Goal: Check status: Check status

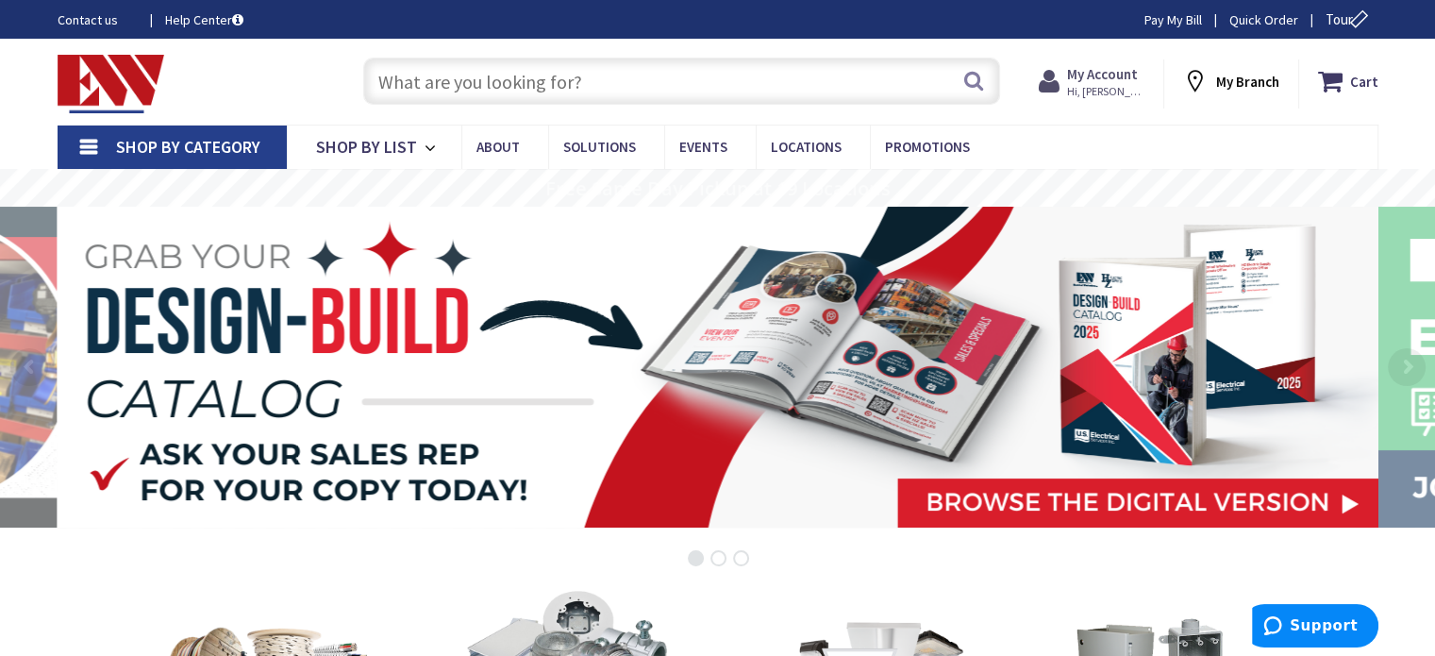
click at [1085, 71] on strong "My Account" at bounding box center [1102, 74] width 71 height 18
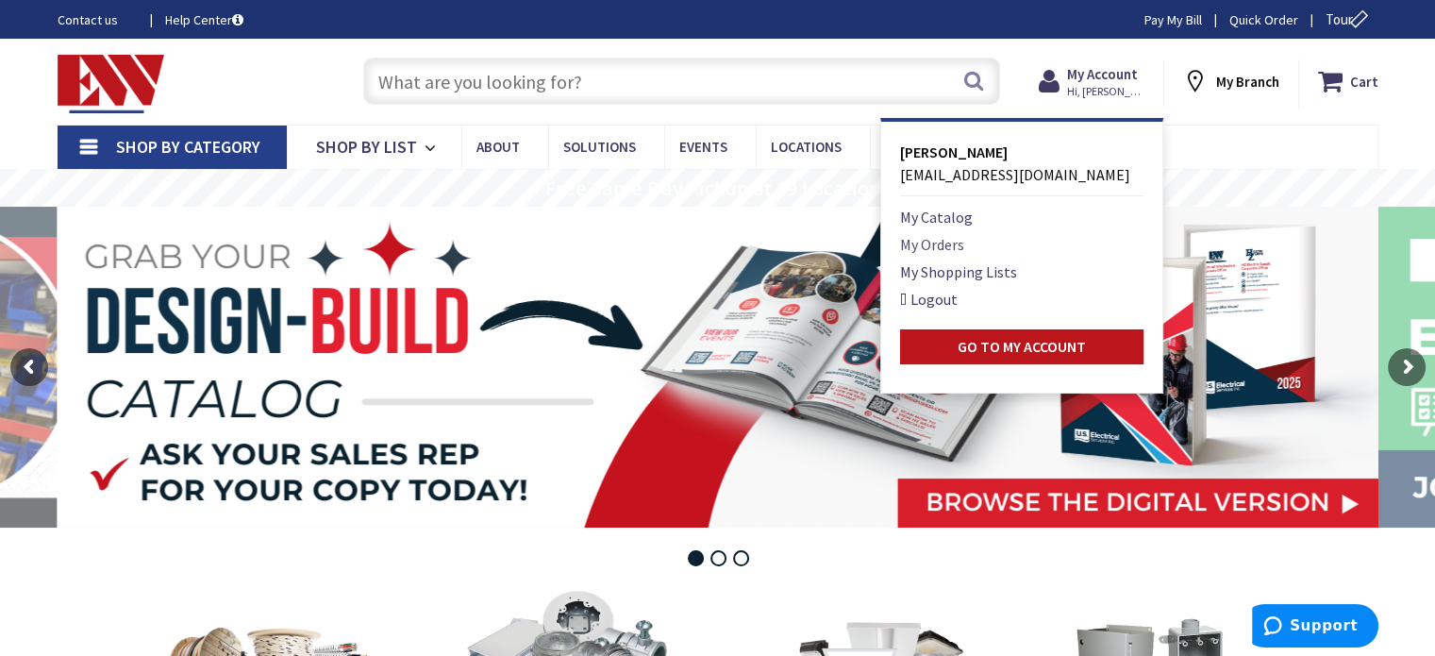
click at [943, 244] on link "My Orders" at bounding box center [932, 244] width 64 height 23
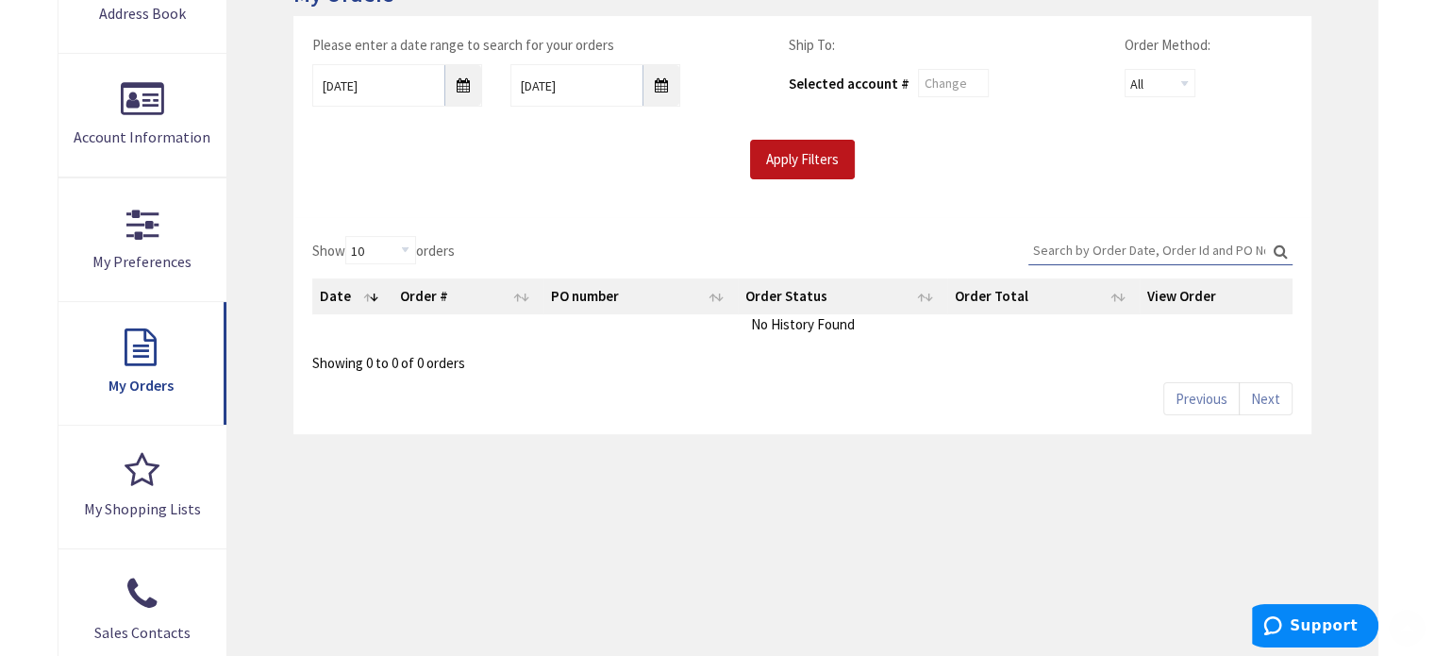
scroll to position [472, 0]
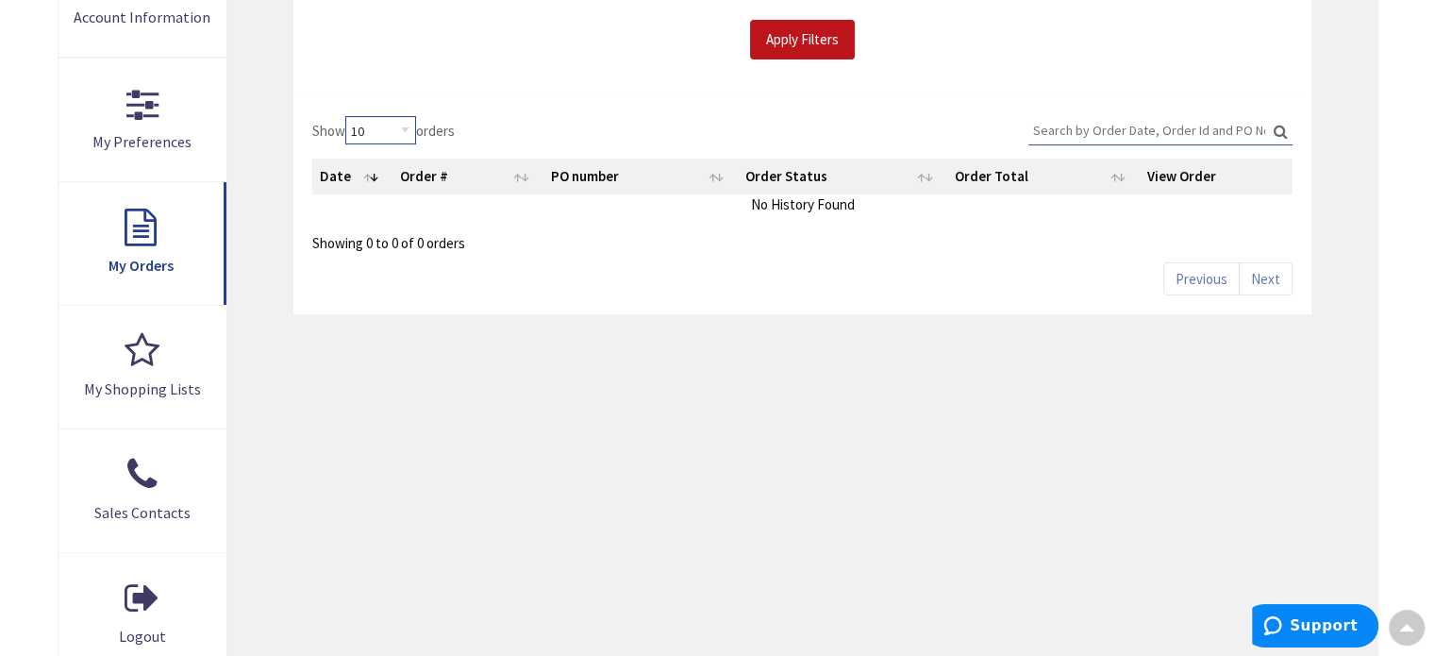
click at [409, 128] on select "10 25 50 100" at bounding box center [380, 130] width 71 height 28
select select "100"
click at [348, 116] on select "10 25 50 100" at bounding box center [380, 130] width 71 height 28
click at [816, 27] on input "Apply Filters" at bounding box center [802, 40] width 105 height 40
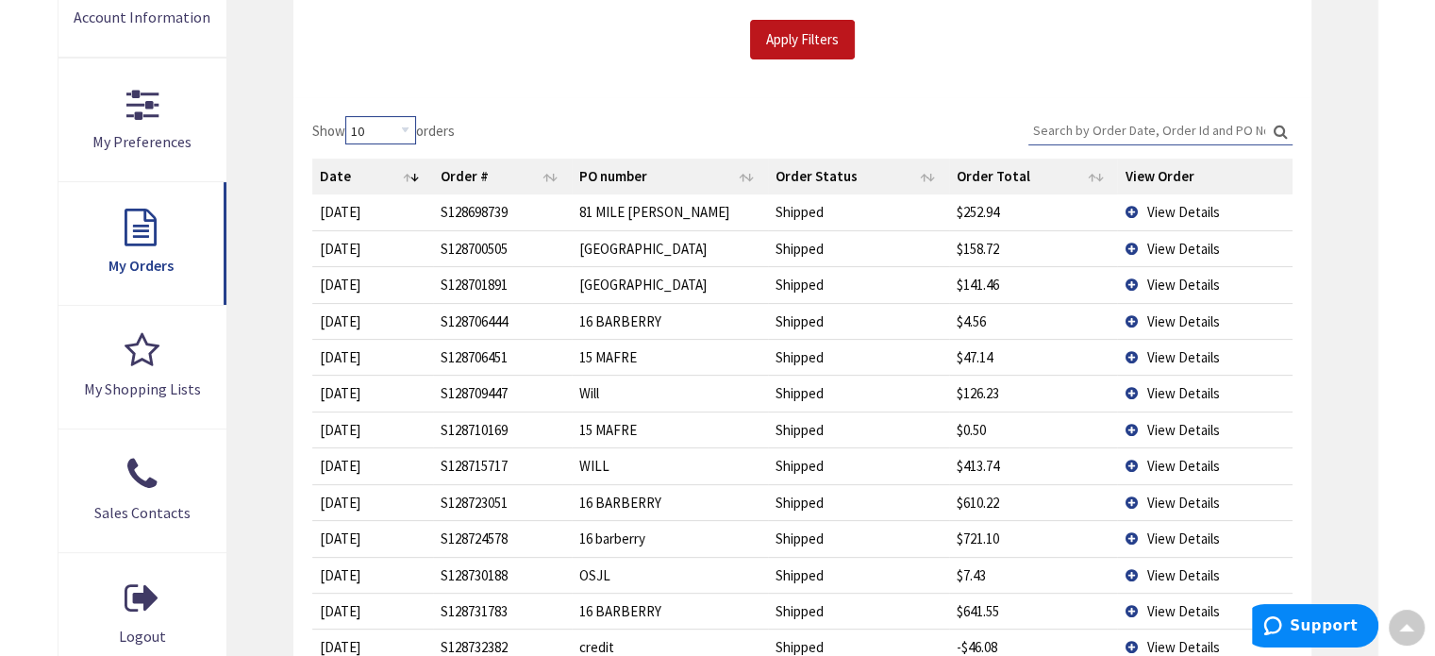
click at [410, 116] on select "10 25 50 100" at bounding box center [380, 130] width 71 height 28
select select "100"
click at [348, 116] on select "10 25 50 100" at bounding box center [380, 130] width 71 height 28
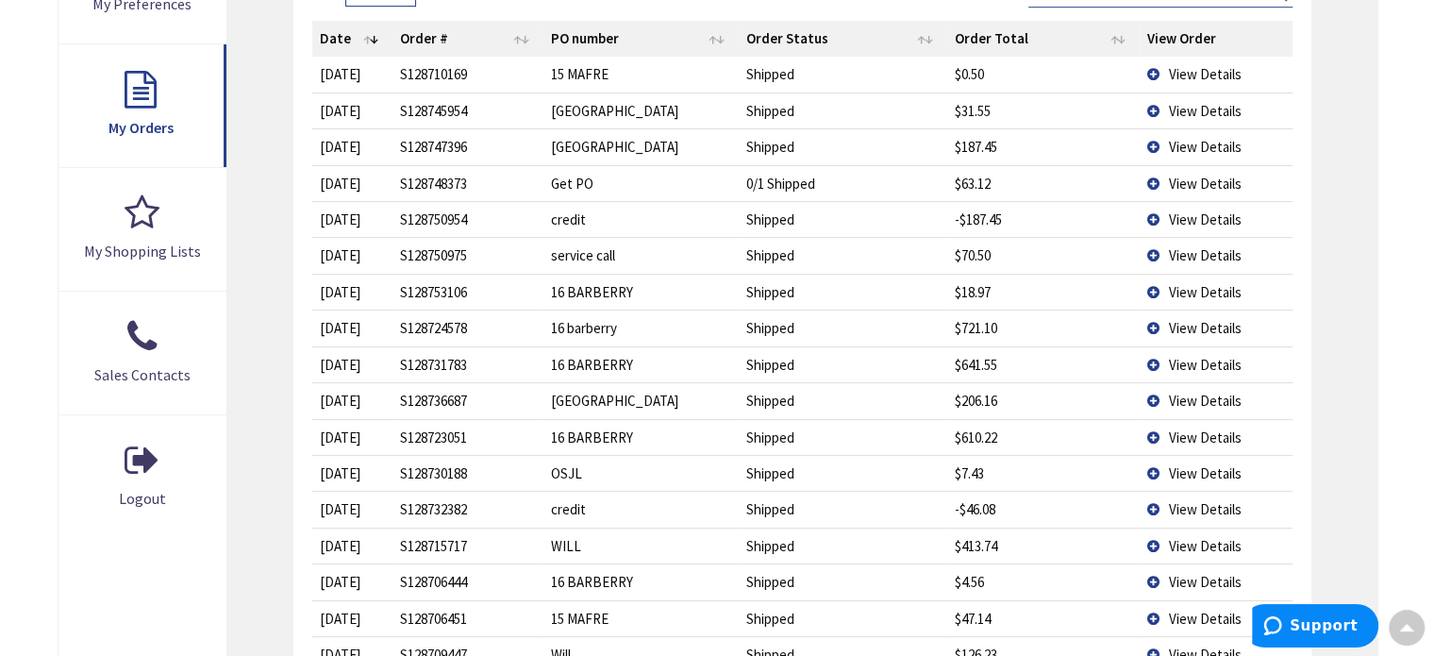
scroll to position [377, 0]
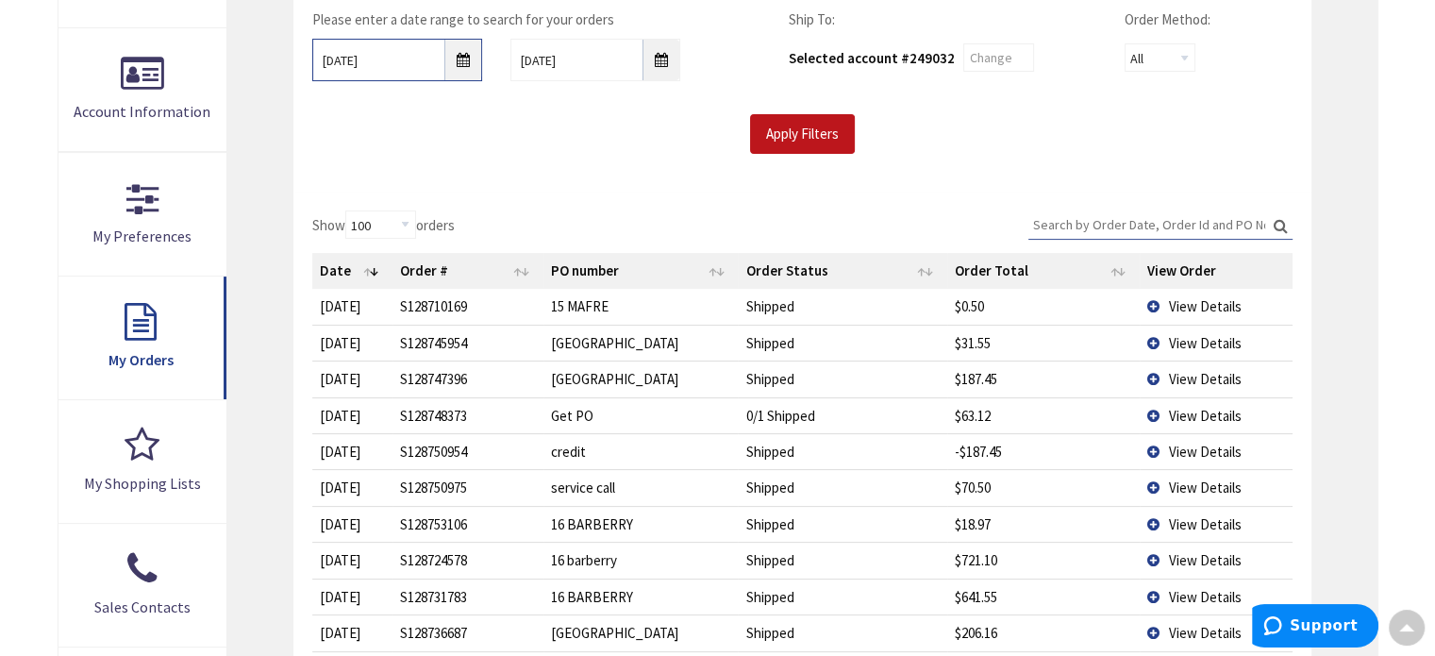
click at [475, 69] on input "9/3/2025" at bounding box center [397, 60] width 170 height 42
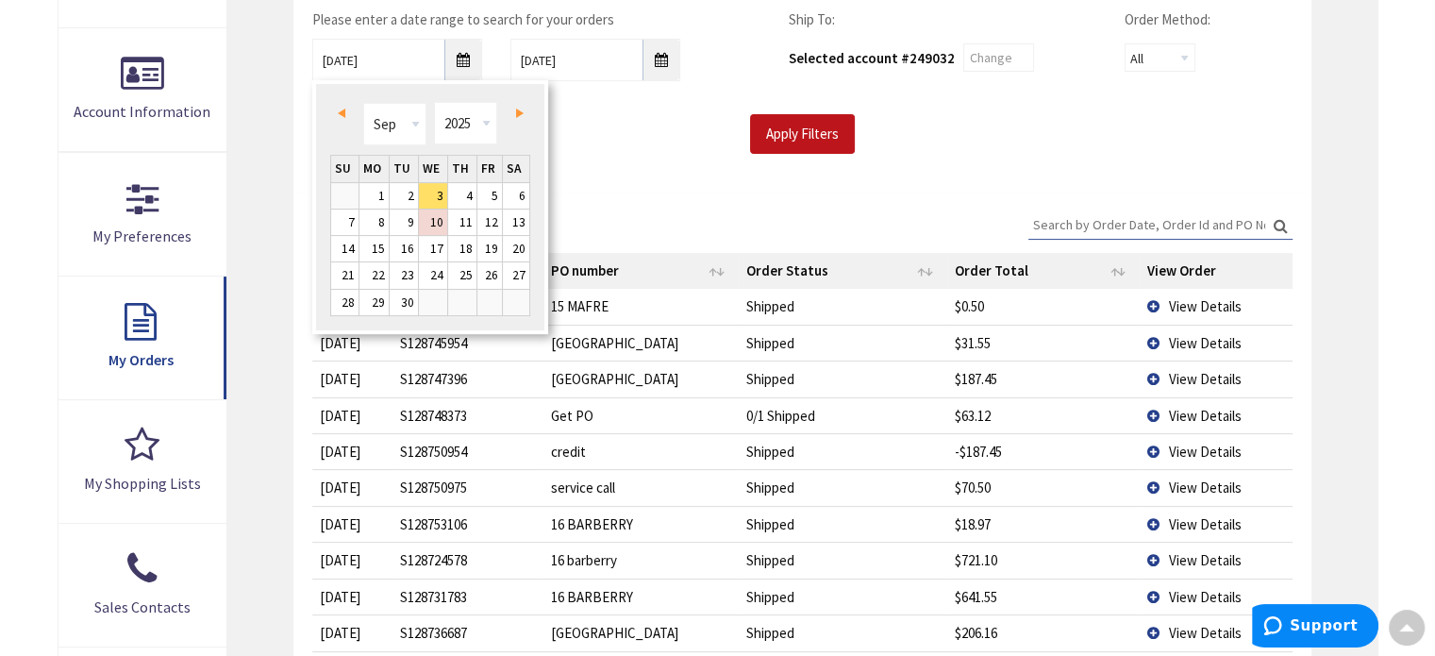
click at [343, 112] on span "Prev" at bounding box center [342, 113] width 8 height 9
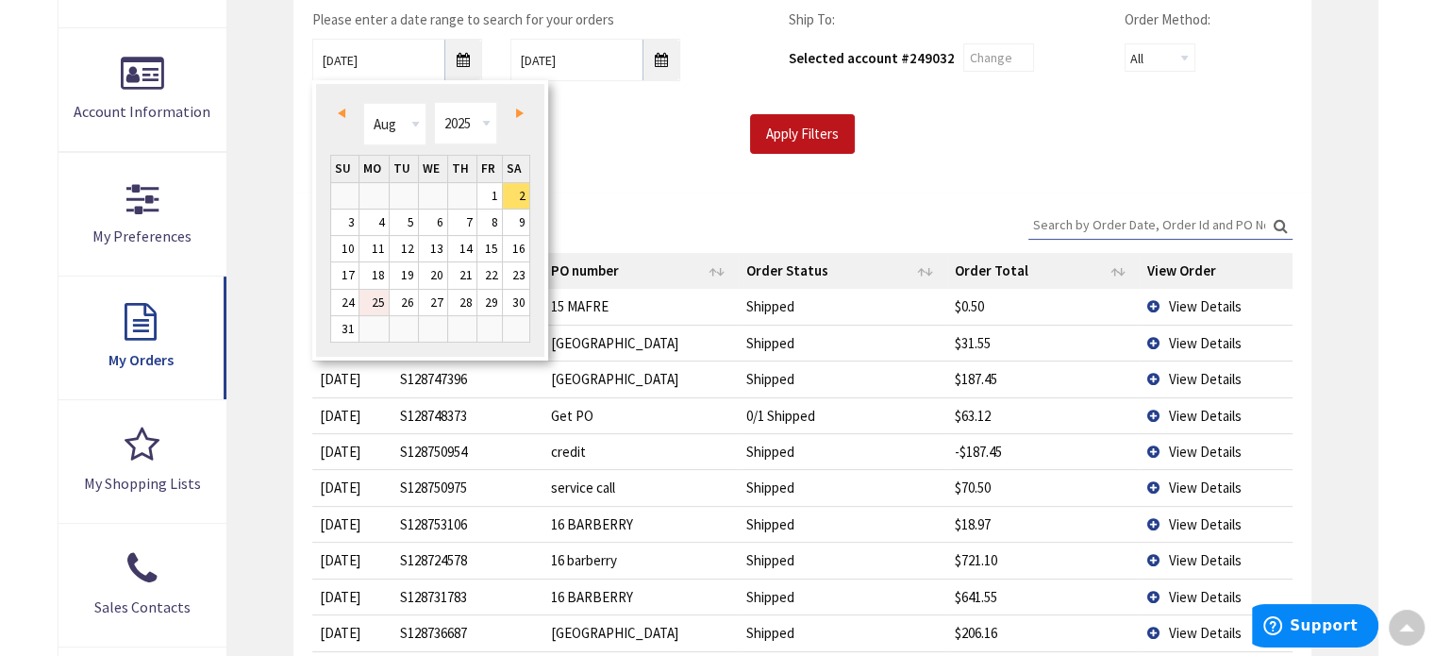
click at [381, 309] on link "25" at bounding box center [373, 302] width 29 height 25
type input "08/25/2025"
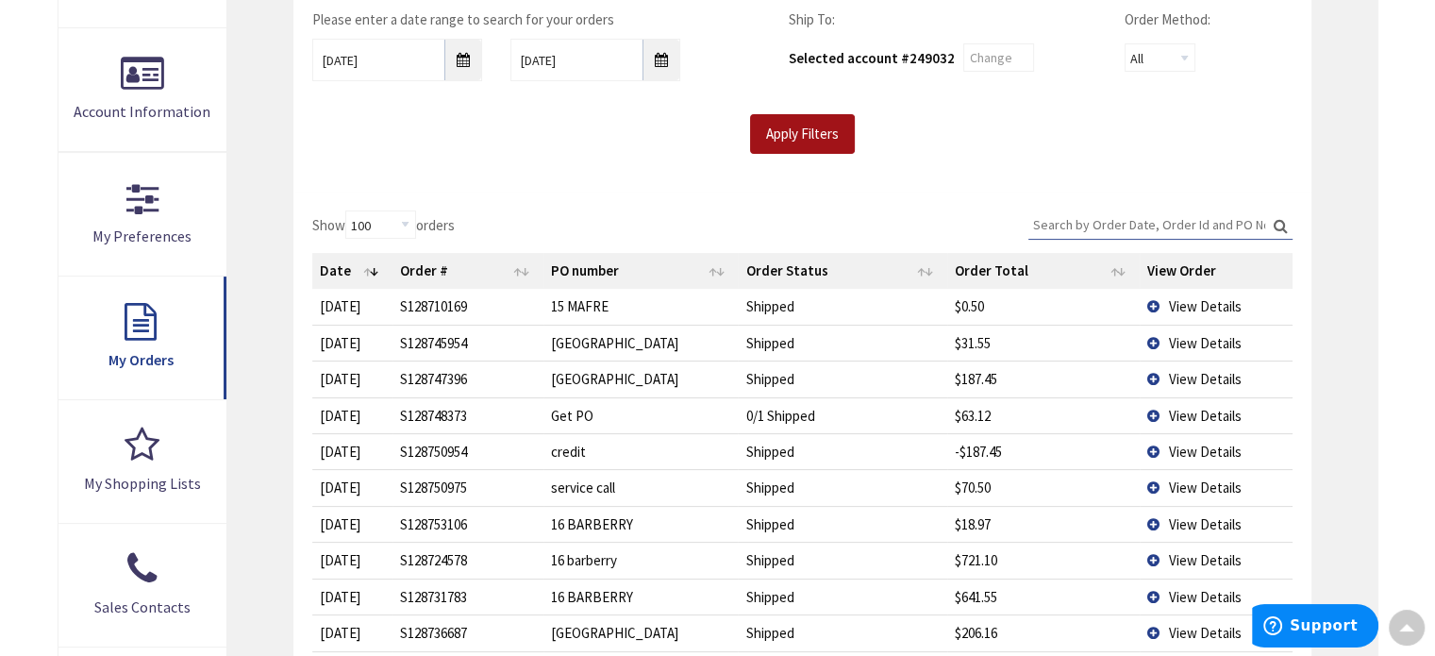
click at [810, 148] on input "Apply Filters" at bounding box center [802, 134] width 105 height 40
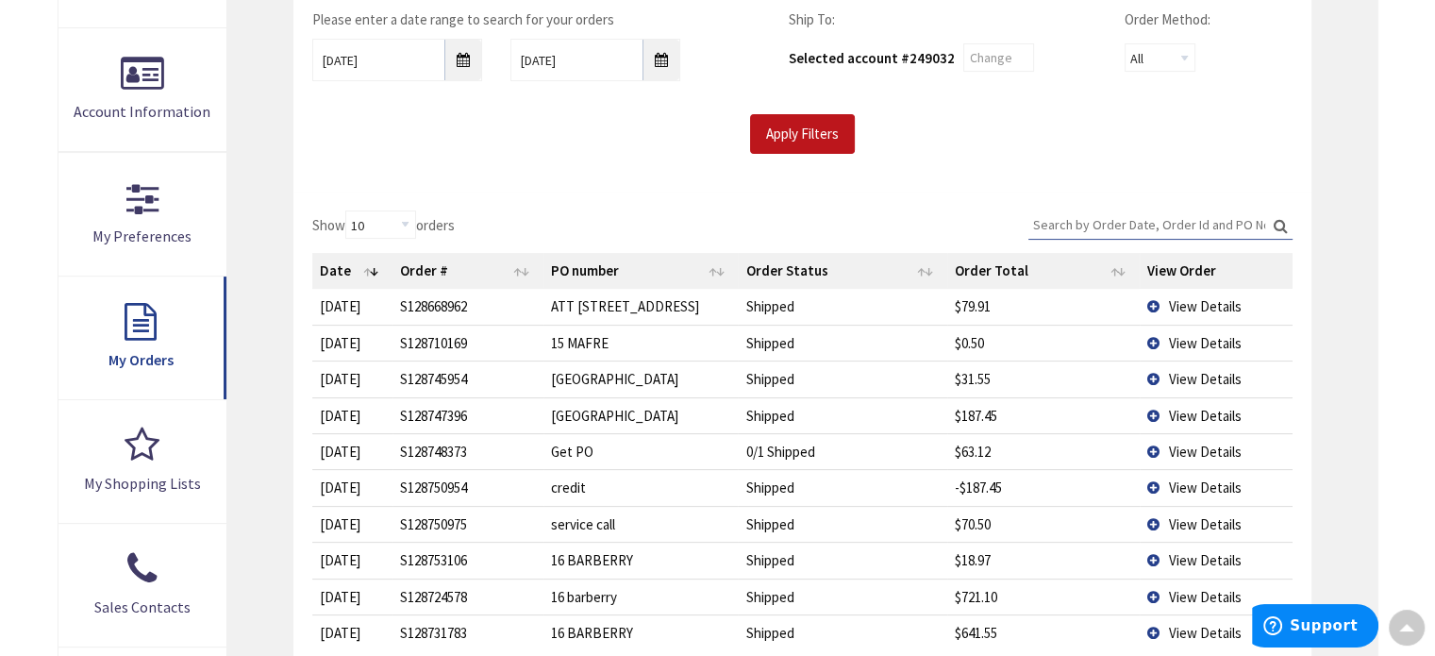
click at [373, 267] on th "Date" at bounding box center [352, 271] width 80 height 36
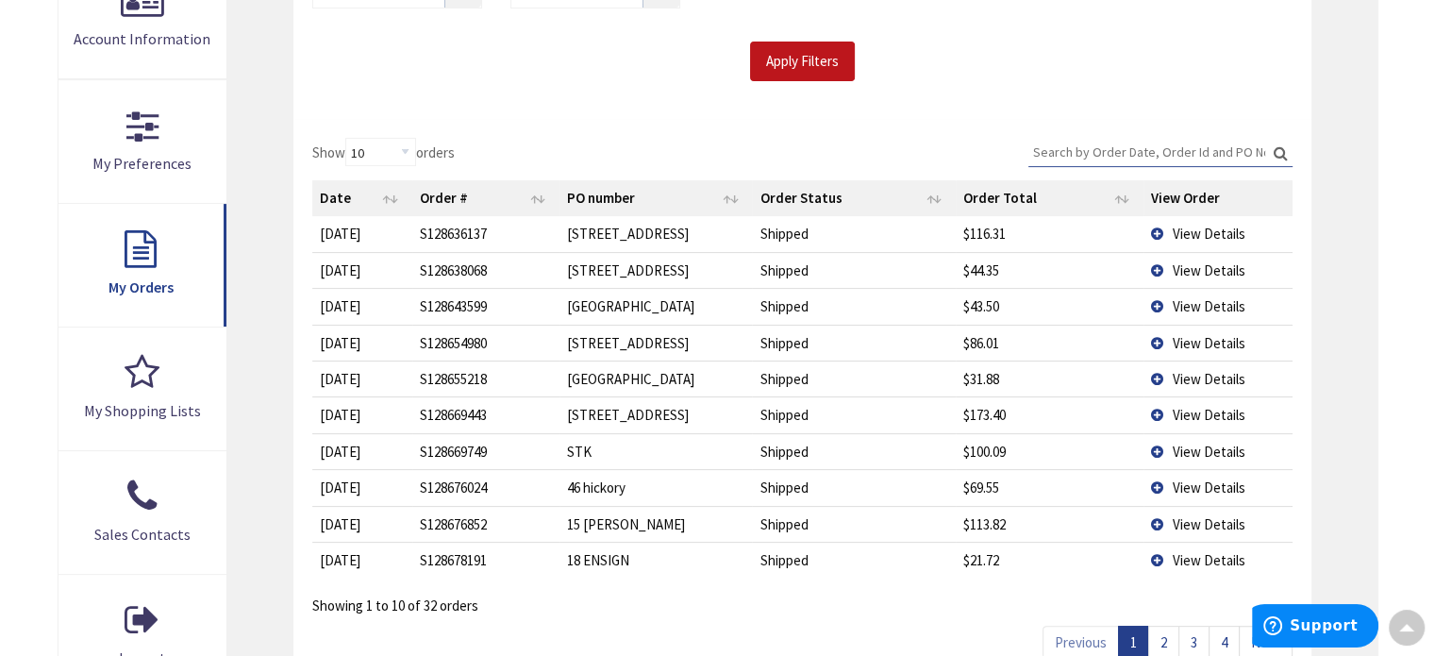
scroll to position [566, 0]
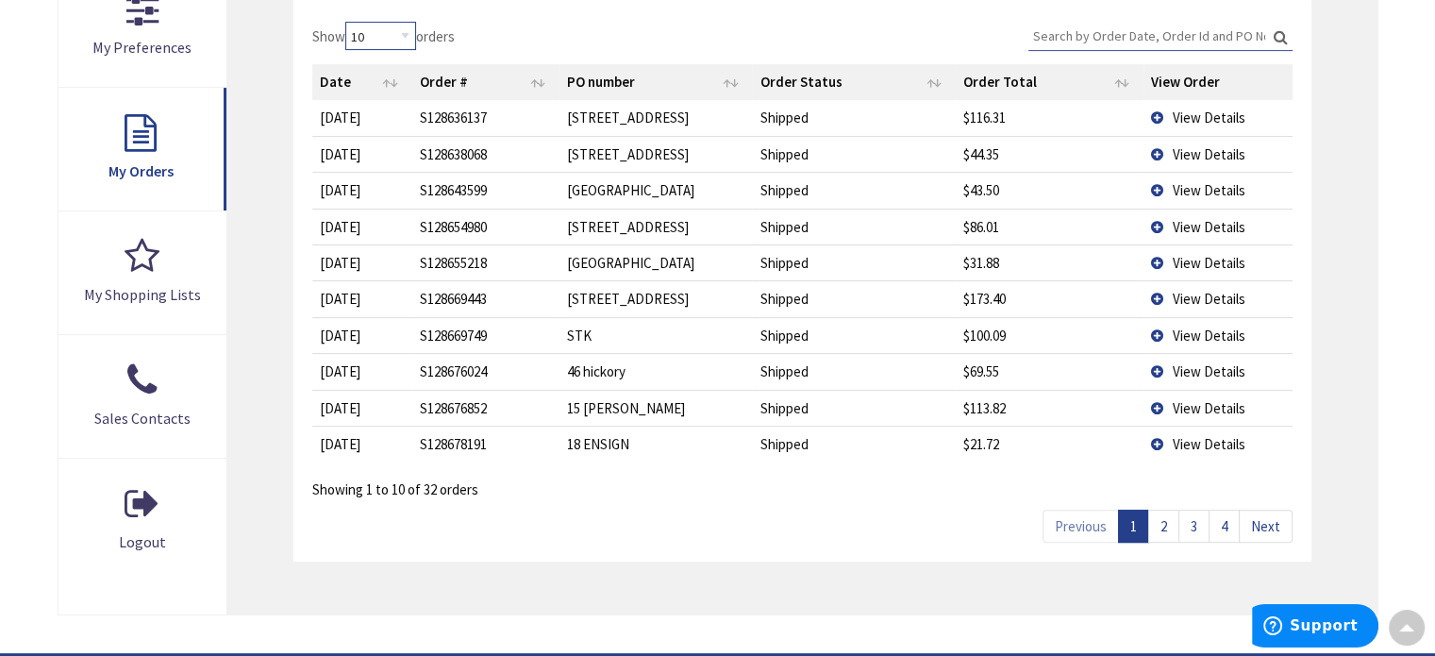
click at [405, 28] on select "10 25 50 100" at bounding box center [380, 36] width 71 height 28
select select "100"
click at [348, 22] on select "10 25 50 100" at bounding box center [380, 36] width 71 height 28
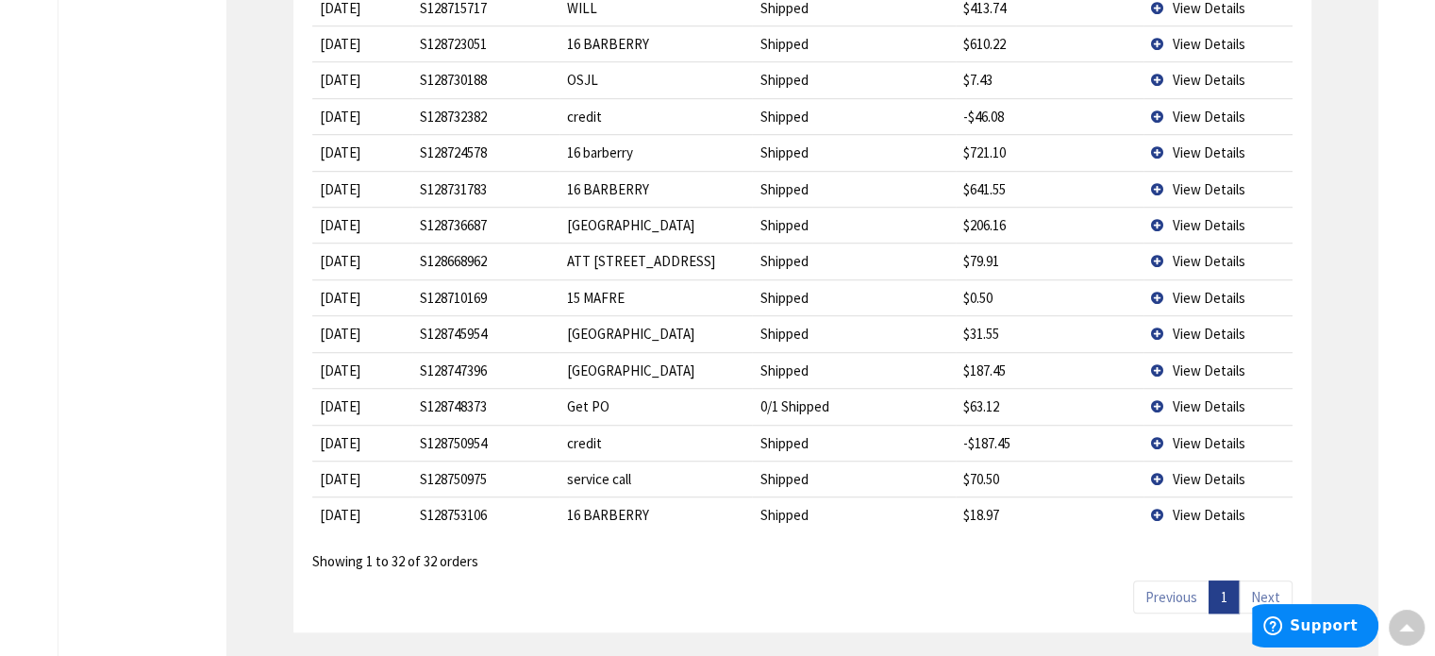
scroll to position [1321, 0]
